Goal: Task Accomplishment & Management: Manage account settings

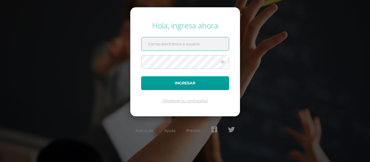
type input "mariafi@colegiomontemaria.edu.gt"
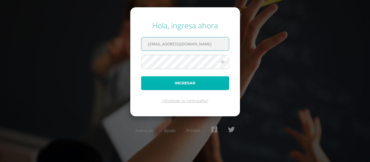
click at [185, 82] on button "Ingresar" at bounding box center [185, 83] width 88 height 14
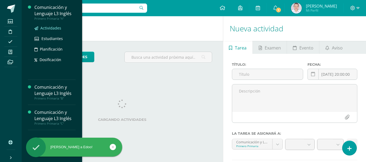
click at [50, 28] on span "Actividades" at bounding box center [50, 27] width 21 height 5
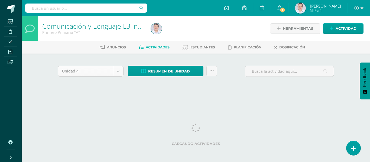
click at [122, 72] on body "Estudiantes Disciplina Asistencia Mis cursos Archivos Soporte Ayuda Reportar un…" at bounding box center [185, 51] width 370 height 103
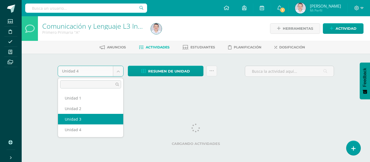
select select "Unidad 3"
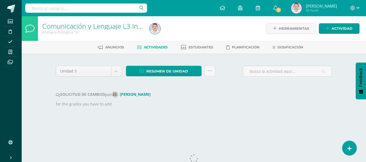
click at [80, 120] on div "Unidad 3 Unidad 1 Unidad 2 Unidad 3 Unidad 4 Resumen de unidad Descargar como H…" at bounding box center [194, 93] width 281 height 57
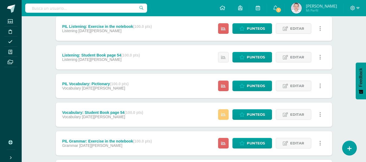
scroll to position [625, 0]
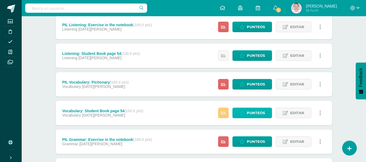
click at [255, 111] on span "Punteos" at bounding box center [256, 113] width 18 height 10
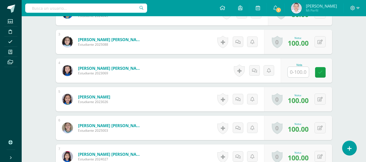
scroll to position [216, 0]
click at [300, 73] on input "text" at bounding box center [298, 72] width 21 height 11
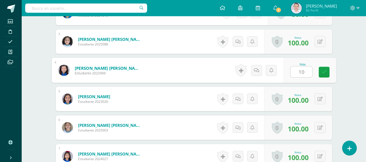
type input "100"
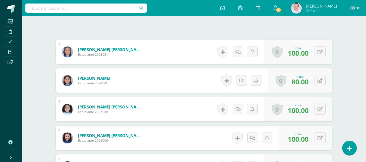
scroll to position [0, 0]
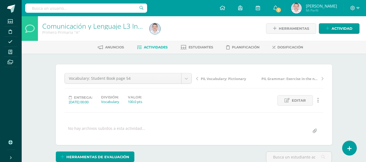
click at [149, 49] on span "Actividades" at bounding box center [156, 47] width 24 height 4
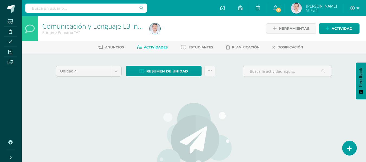
click at [351, 68] on div "Comunicación y Lenguaje L3 Inglés Primero Primaria "A" Herramientas Detalle de …" at bounding box center [194, 125] width 345 height 218
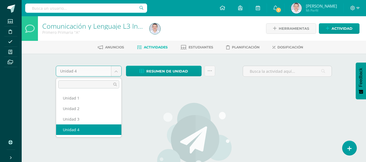
click at [116, 72] on body "Estudiantes Disciplina Asistencia Mis cursos Archivos Soporte Ayuda Reportar un…" at bounding box center [183, 117] width 366 height 234
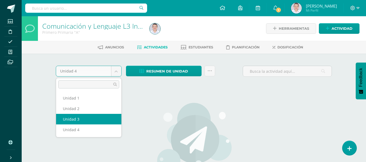
select select "Unidad 3"
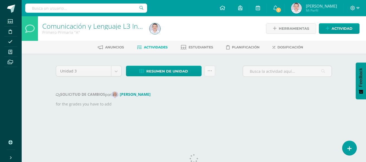
scroll to position [17, 0]
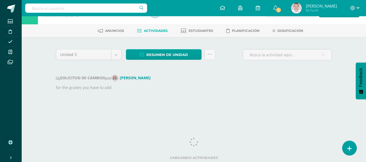
drag, startPoint x: 369, startPoint y: 30, endPoint x: 370, endPoint y: 68, distance: 38.0
click at [366, 68] on html "Estudiantes Disciplina Asistencia Mis cursos Archivos Soporte Ayuda Reportar un…" at bounding box center [183, 49] width 366 height 133
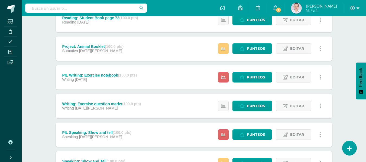
scroll to position [288, 0]
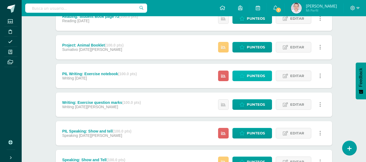
click at [253, 76] on span "Punteos" at bounding box center [256, 76] width 18 height 10
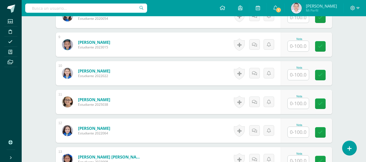
scroll to position [387, 0]
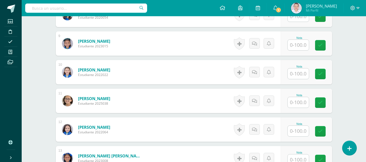
click at [300, 102] on input "text" at bounding box center [298, 102] width 21 height 11
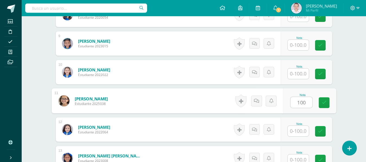
type input "100"
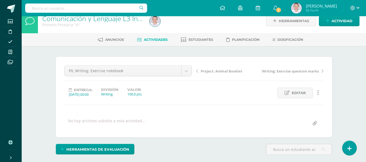
scroll to position [12, 0]
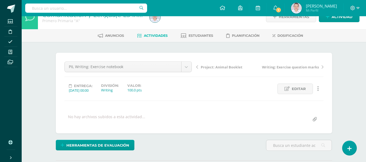
click at [289, 68] on span "Writing: Exercise question marks" at bounding box center [290, 67] width 57 height 5
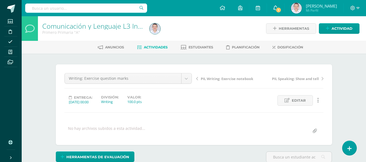
click at [282, 10] on span "1" at bounding box center [279, 10] width 6 height 6
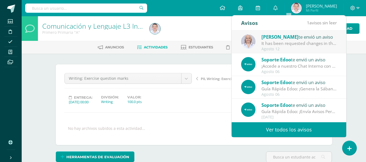
click at [292, 43] on div "It has been requested changes in the review of the unit Unidad 3 for the course…" at bounding box center [299, 43] width 75 height 6
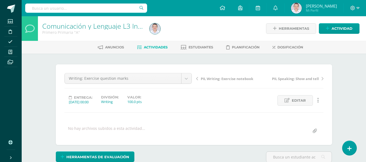
click at [149, 47] on span "Actividades" at bounding box center [156, 47] width 24 height 4
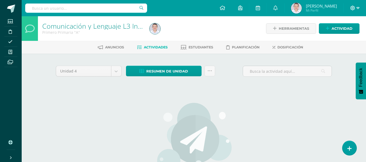
click at [357, 9] on icon at bounding box center [358, 8] width 3 height 5
click at [336, 36] on span "Cerrar sesión" at bounding box center [341, 36] width 24 height 5
